Goal: Complete application form: Complete application form

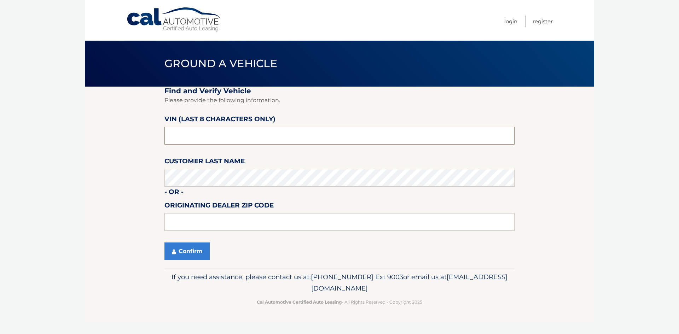
click at [226, 131] on input "text" at bounding box center [340, 136] width 350 height 18
type input "pc391301"
click at [200, 259] on button "Confirm" at bounding box center [187, 252] width 45 height 18
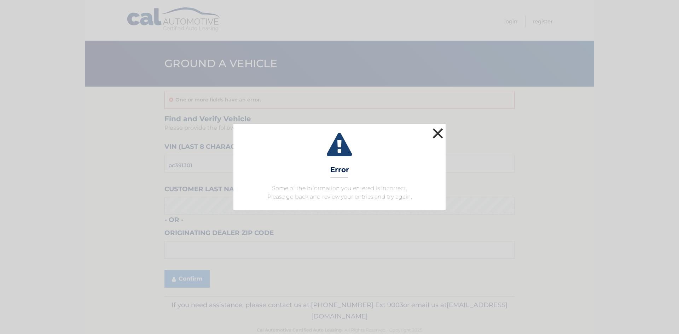
click at [433, 137] on button "×" at bounding box center [438, 133] width 14 height 14
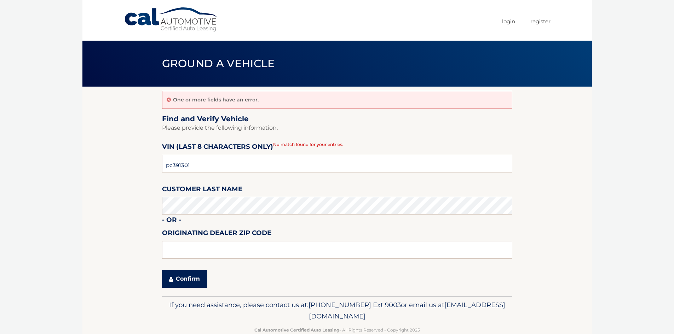
click at [190, 281] on button "Confirm" at bounding box center [184, 279] width 45 height 18
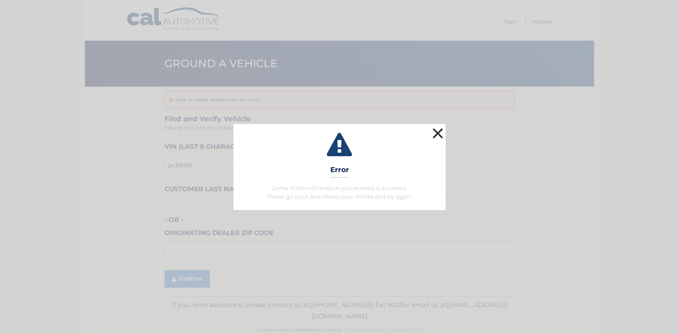
click at [436, 137] on button "×" at bounding box center [438, 133] width 14 height 14
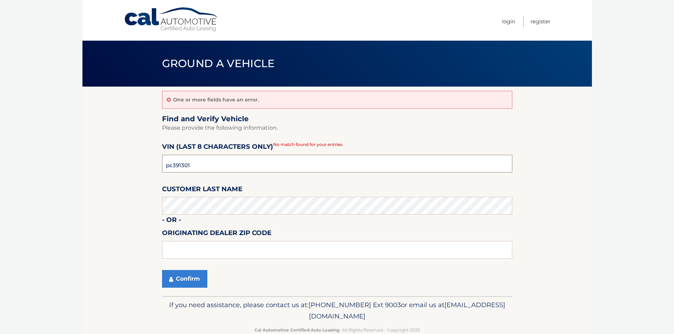
click at [248, 170] on input "pc391301" at bounding box center [337, 164] width 350 height 18
click at [247, 170] on input "pc391301" at bounding box center [337, 164] width 350 height 18
type input "PC391301"
click at [192, 279] on button "Confirm" at bounding box center [184, 279] width 45 height 18
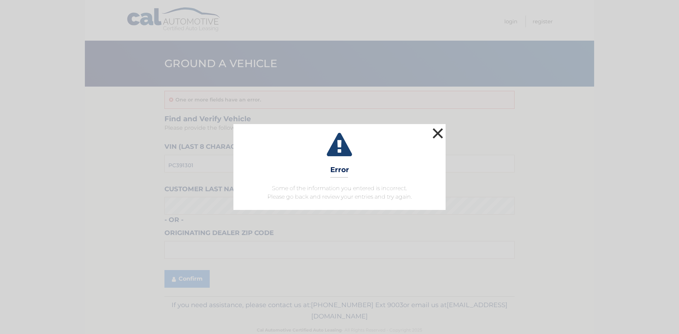
drag, startPoint x: 435, startPoint y: 133, endPoint x: 424, endPoint y: 138, distance: 12.3
click at [435, 132] on button "×" at bounding box center [438, 133] width 14 height 14
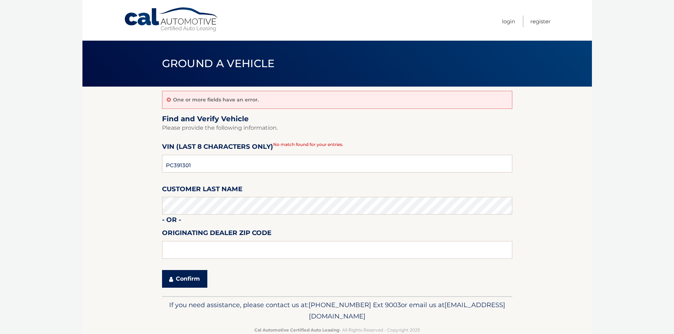
click at [185, 279] on button "Confirm" at bounding box center [184, 279] width 45 height 18
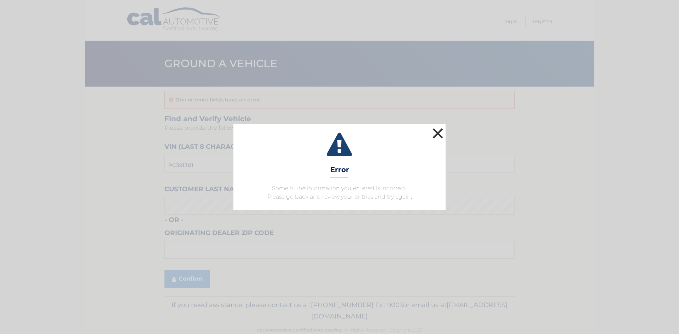
click at [433, 131] on button "×" at bounding box center [438, 133] width 14 height 14
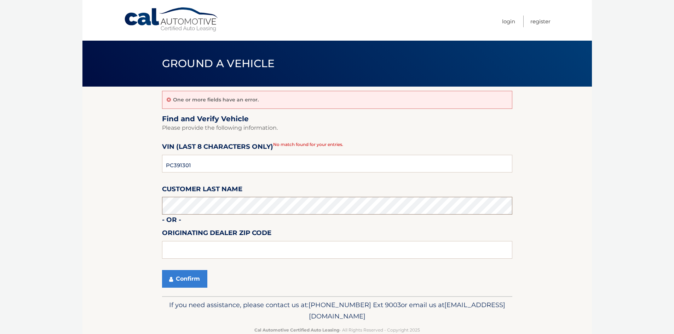
click at [126, 206] on section "One or more fields have an error. Find and Verify Vehicle Please provide the fo…" at bounding box center [336, 192] width 509 height 210
click at [194, 285] on fieldset "Find and Verify Vehicle Please provide the following information. VIN (last 8 c…" at bounding box center [337, 206] width 350 height 182
click at [192, 282] on button "Confirm" at bounding box center [184, 279] width 45 height 18
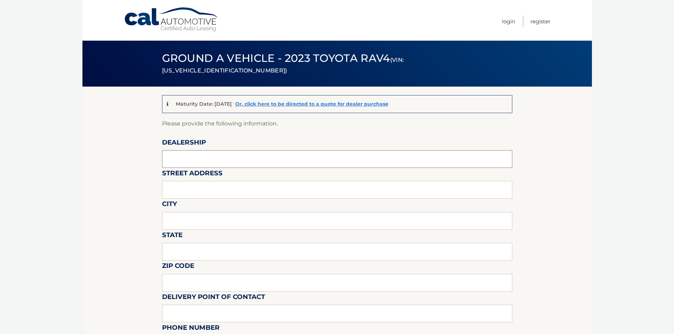
click at [180, 156] on input "text" at bounding box center [337, 159] width 350 height 18
type input "WESTBURY TOYOTA"
click at [198, 186] on input "text" at bounding box center [337, 190] width 350 height 18
type input "[STREET_ADDRESS]"
type input "[GEOGRAPHIC_DATA]"
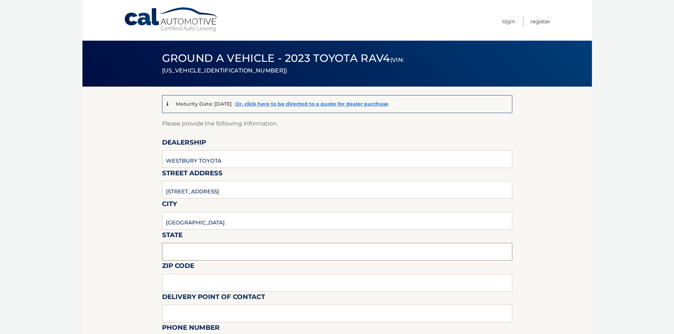
type input "NY"
type input "11590"
type input "[EMAIL_ADDRESS][DOMAIN_NAME]"
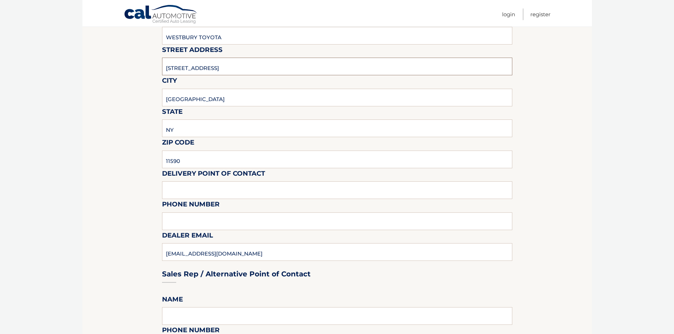
scroll to position [142, 0]
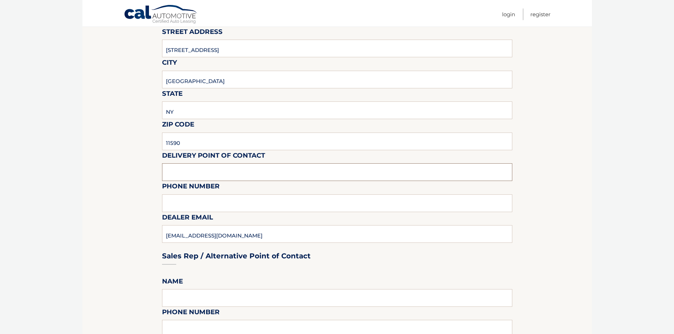
click at [202, 172] on input "text" at bounding box center [337, 172] width 350 height 18
type input "[PERSON_NAME]"
type input "5163050768"
click at [192, 176] on input "[PERSON_NAME]" at bounding box center [337, 172] width 350 height 18
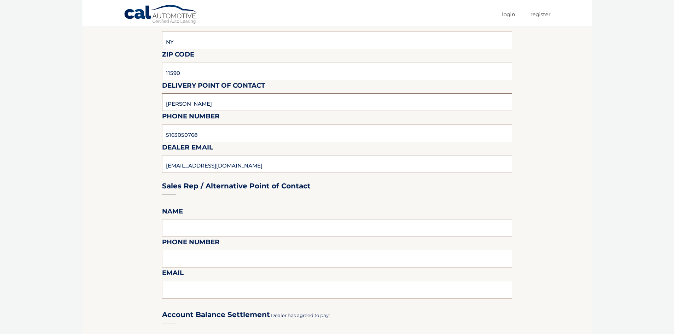
scroll to position [212, 0]
type input "[PERSON_NAME]"
click at [201, 227] on input "text" at bounding box center [337, 228] width 350 height 18
type input "[PERSON_NAME]"
click at [214, 259] on input "text" at bounding box center [337, 258] width 350 height 18
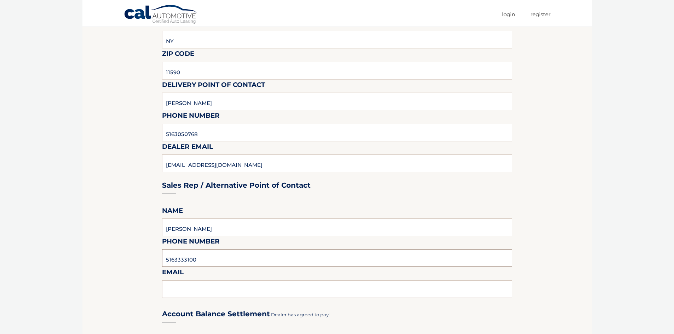
type input "5163333100"
type input "[EMAIL_ADDRESS][DOMAIN_NAME]"
